Goal: Task Accomplishment & Management: Manage account settings

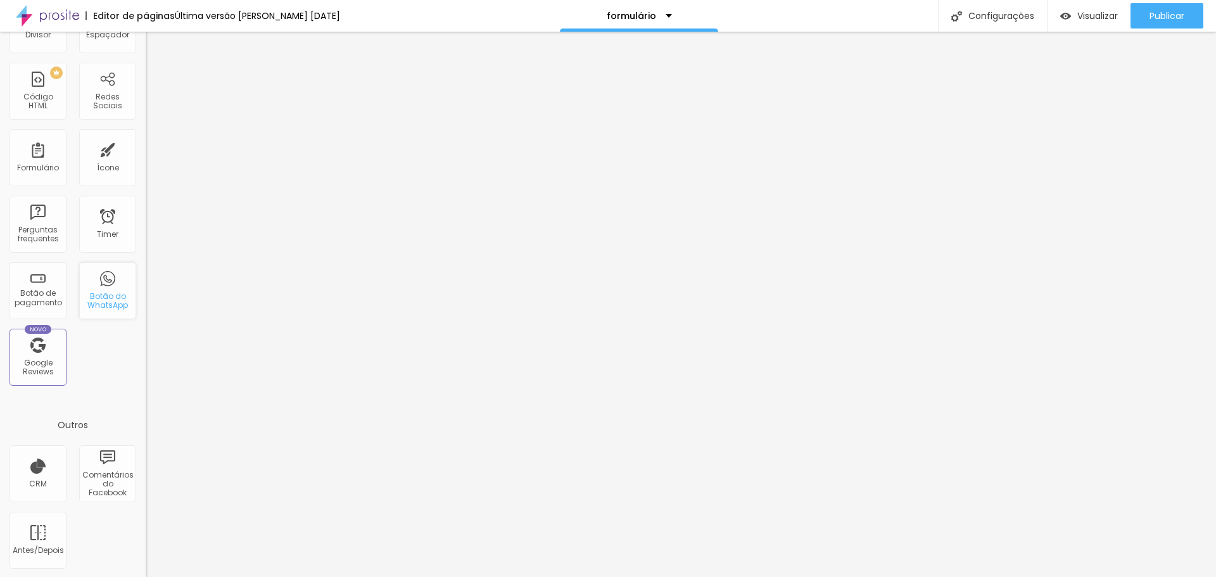
scroll to position [278, 0]
click at [655, 15] on div "formulário" at bounding box center [639, 15] width 65 height 9
click at [475, 18] on div "Editor de páginas Última versão salva em 16/05/2025 formulário Configurações Co…" at bounding box center [608, 16] width 1216 height 32
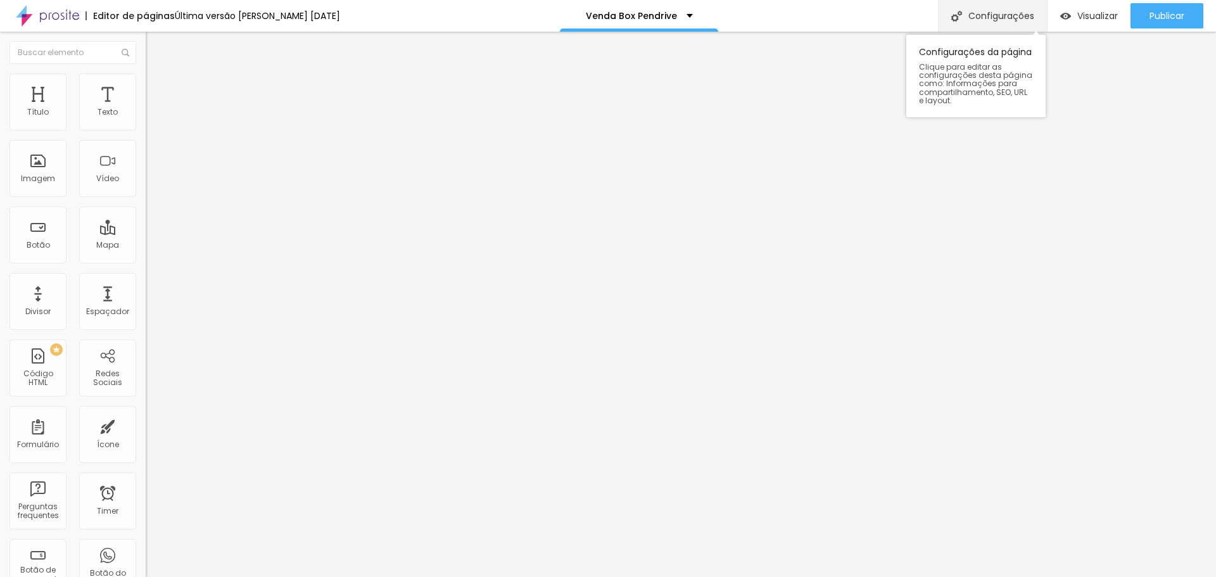
click at [985, 14] on div "Configurações" at bounding box center [992, 16] width 109 height 32
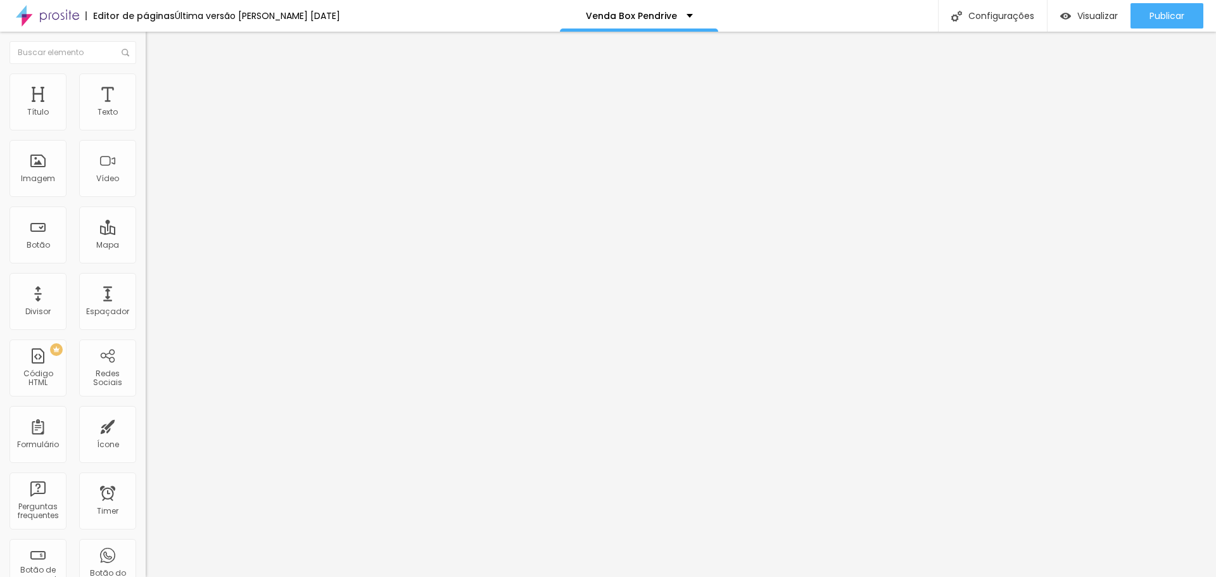
scroll to position [18, 0]
click at [44, 16] on img at bounding box center [47, 16] width 63 height 32
